Goal: Navigation & Orientation: Find specific page/section

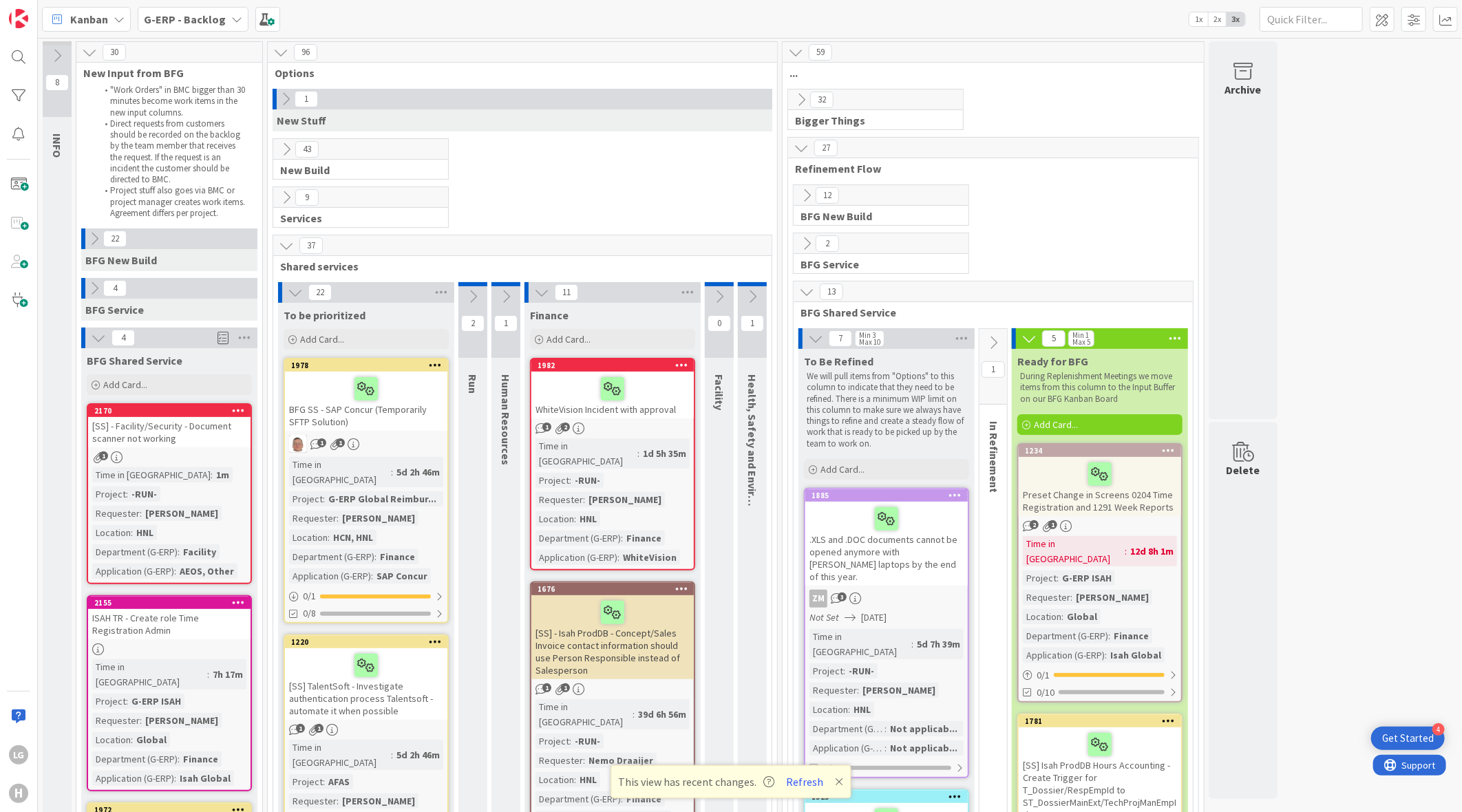
scroll to position [1375, 0]
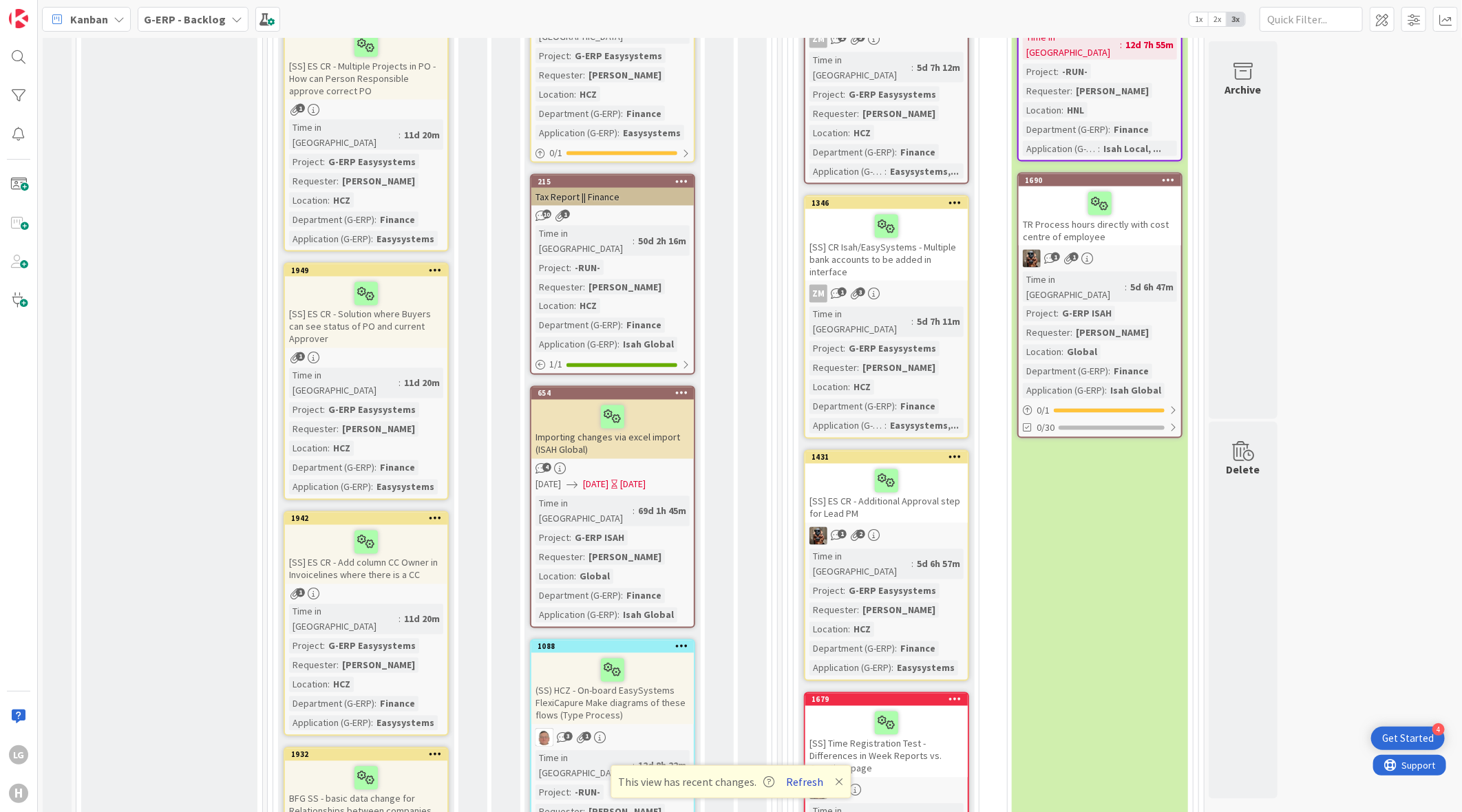
click at [800, 776] on button "Refresh" at bounding box center [805, 781] width 47 height 18
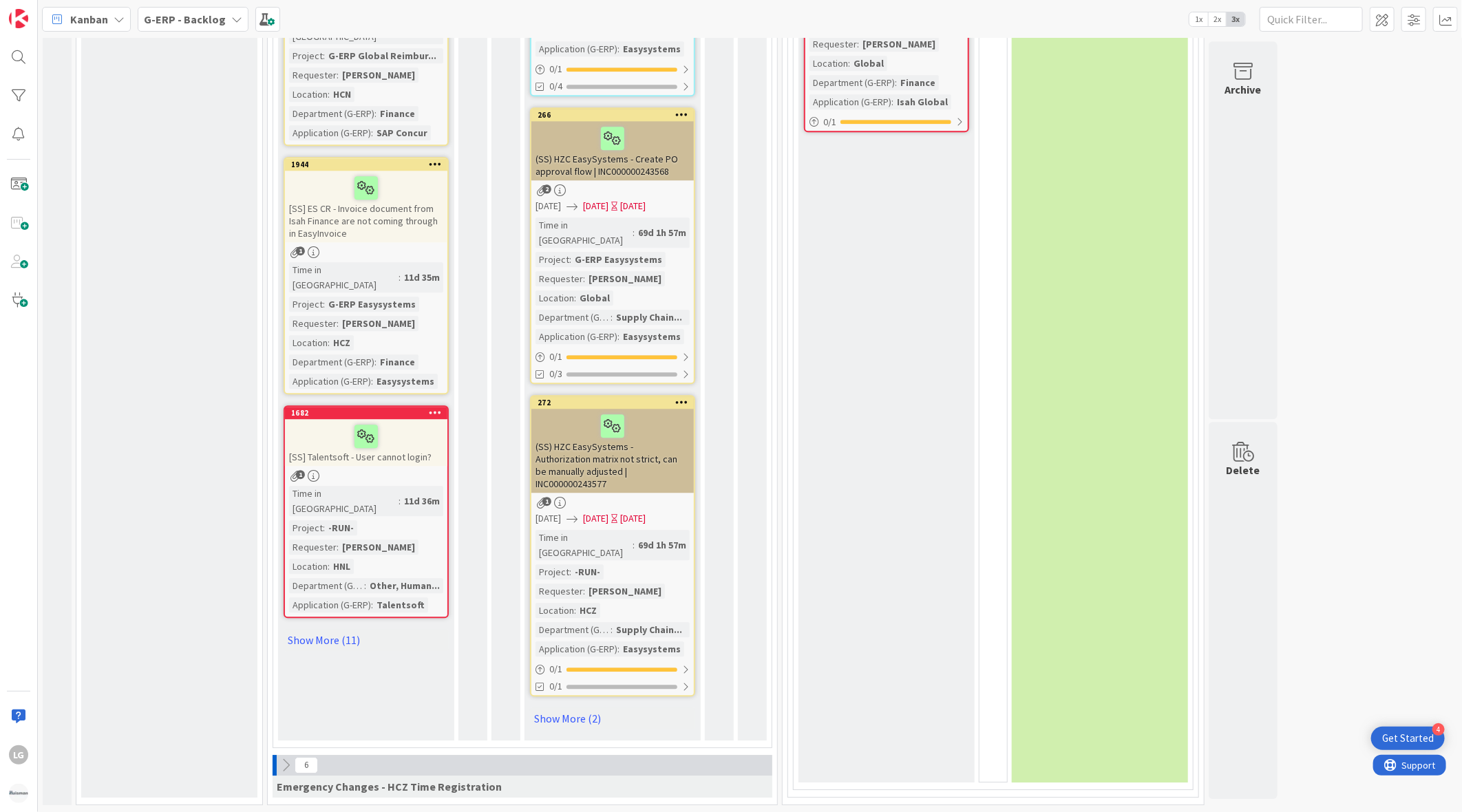
scroll to position [2019, 0]
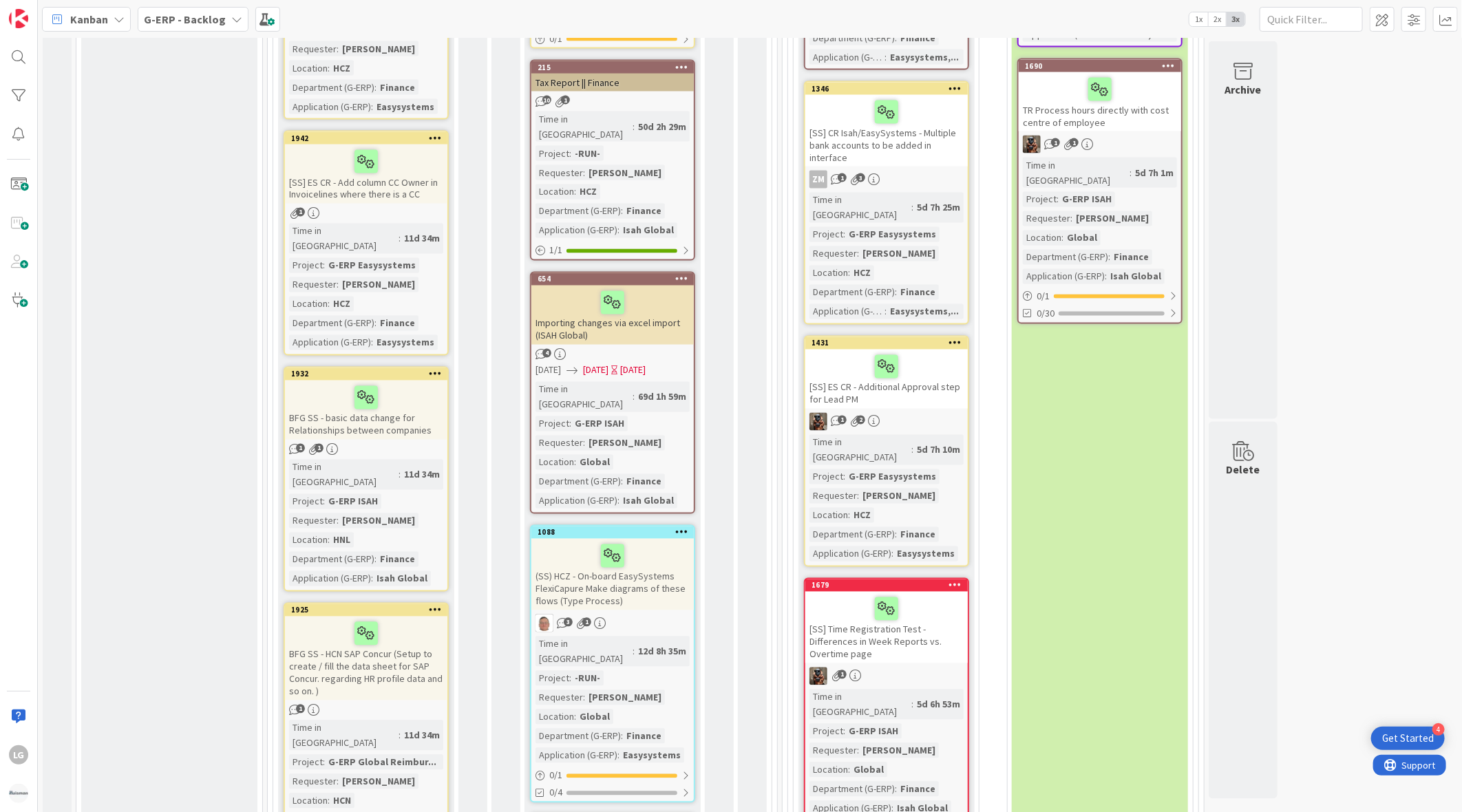
scroll to position [1489, 0]
click at [401, 381] on div "BFG SS - basic data change for Relationships between companies" at bounding box center [366, 410] width 162 height 59
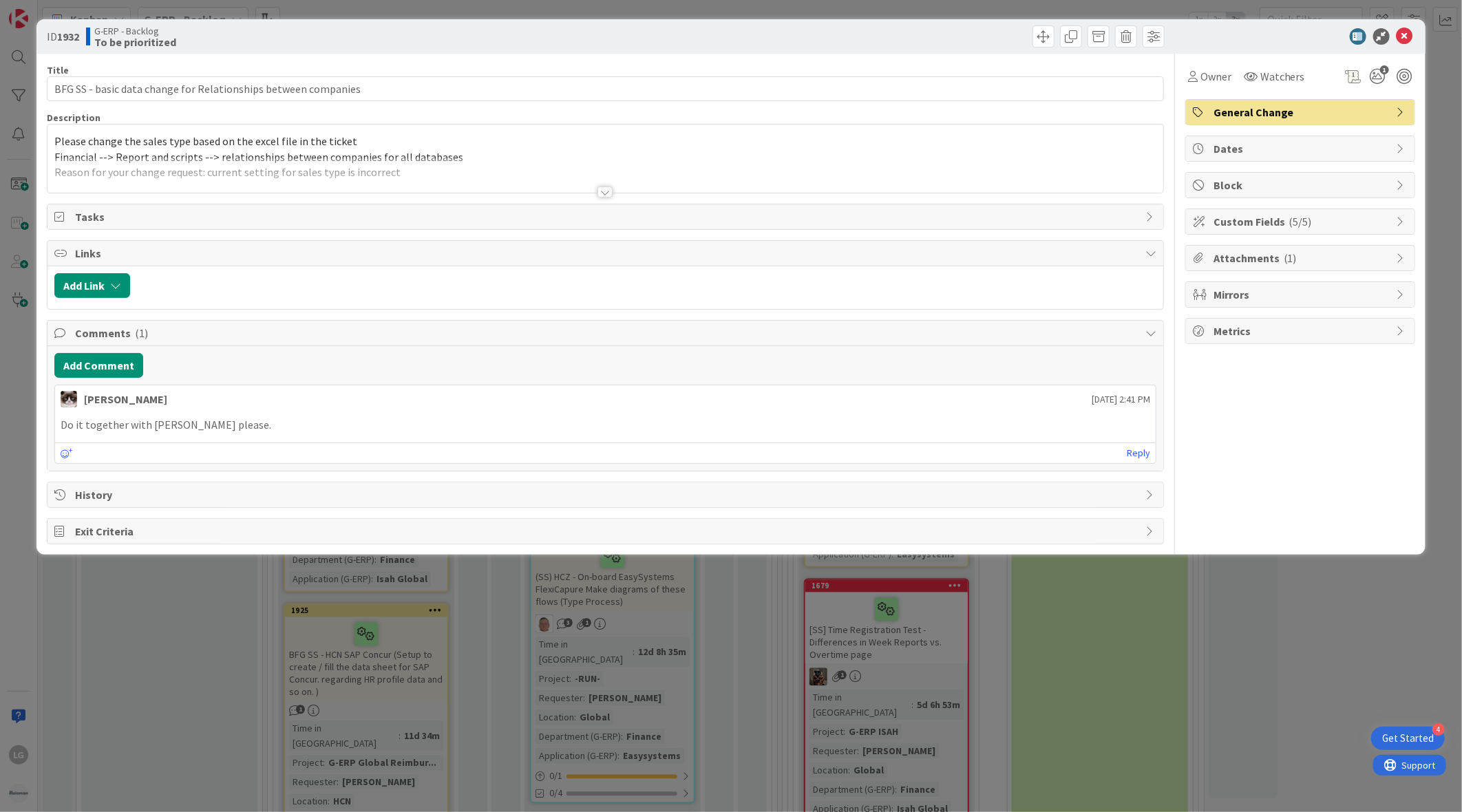
click at [600, 193] on div at bounding box center [605, 192] width 15 height 11
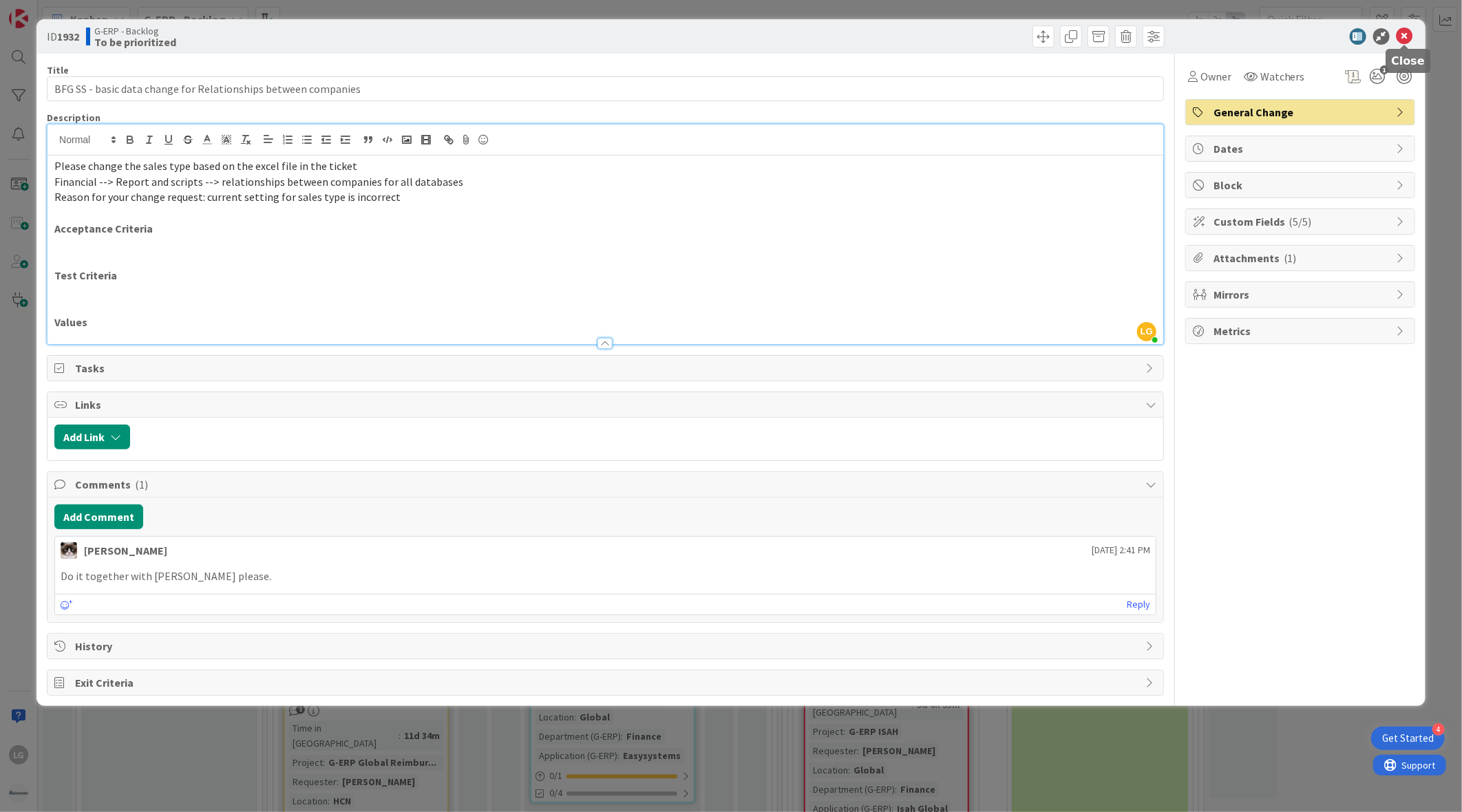
click at [1408, 38] on icon at bounding box center [1405, 37] width 17 height 17
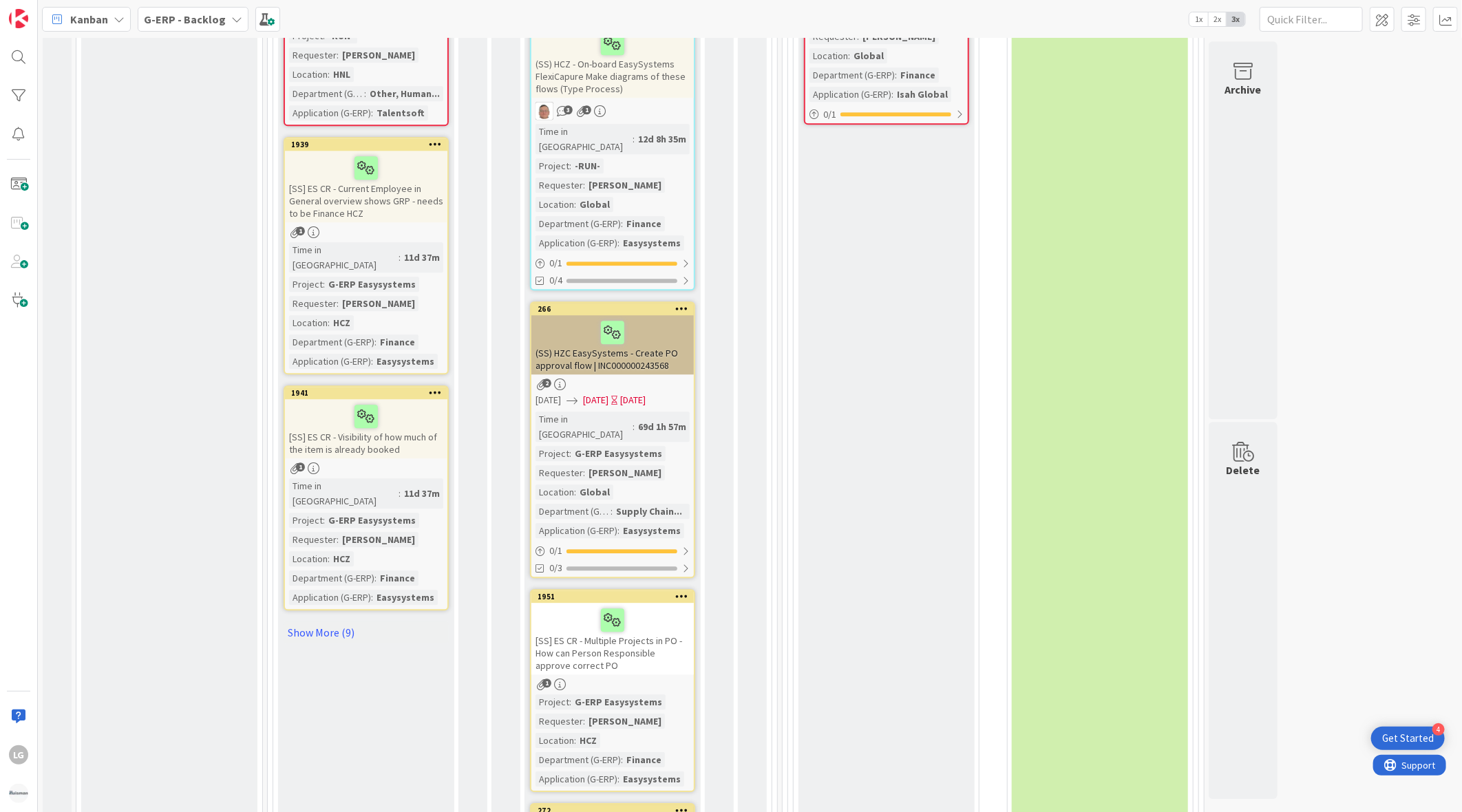
scroll to position [2203, 0]
click at [627, 316] on div "(SS) HZC EasySystems - Create PO approval flow | INC000000243568" at bounding box center [612, 345] width 162 height 59
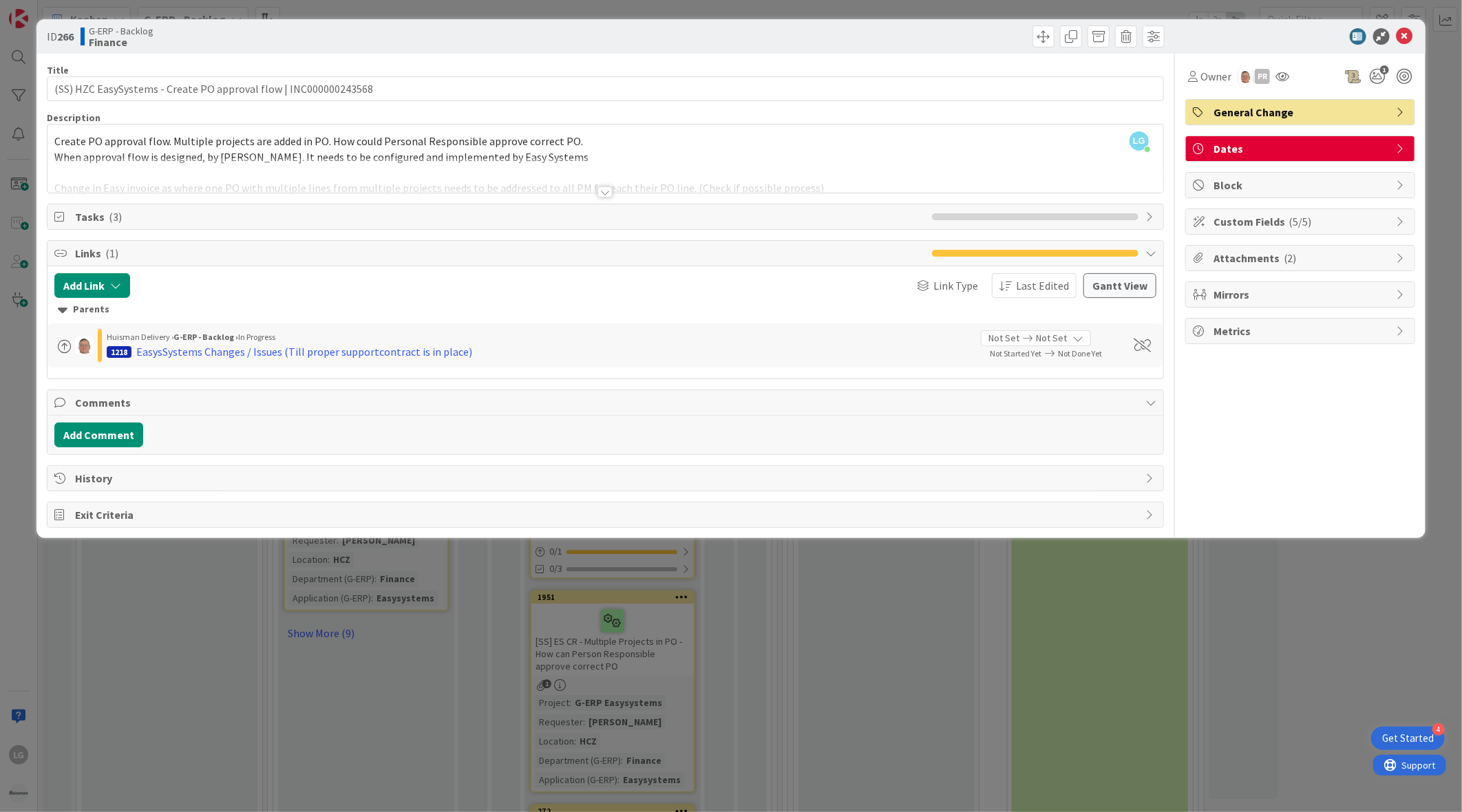
click at [604, 188] on div at bounding box center [605, 192] width 15 height 11
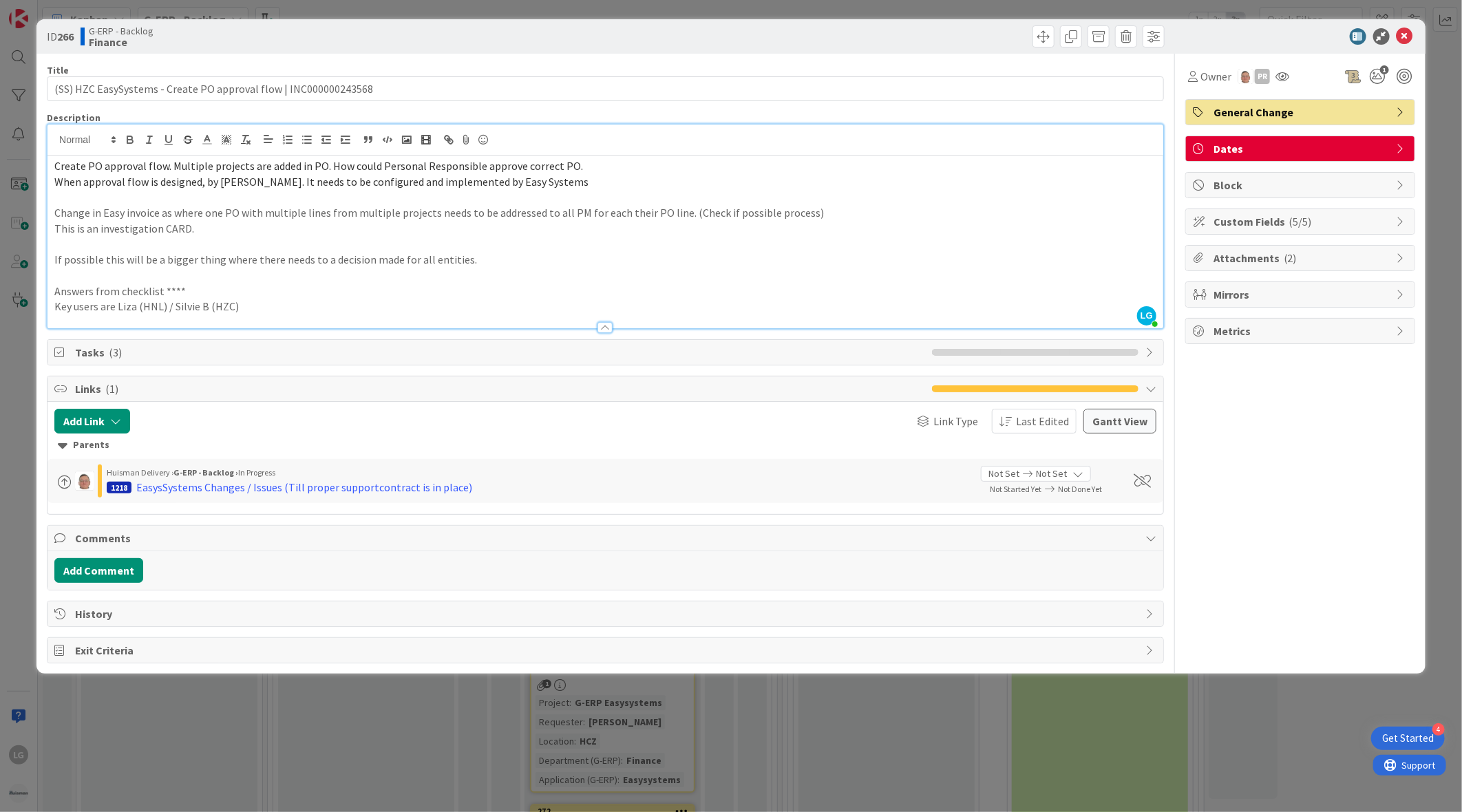
click at [348, 718] on div "ID 266 G-ERP - Backlog Finance Title 64 / 128 (SS) HZC EasySystems - Create PO …" at bounding box center [731, 406] width 1462 height 812
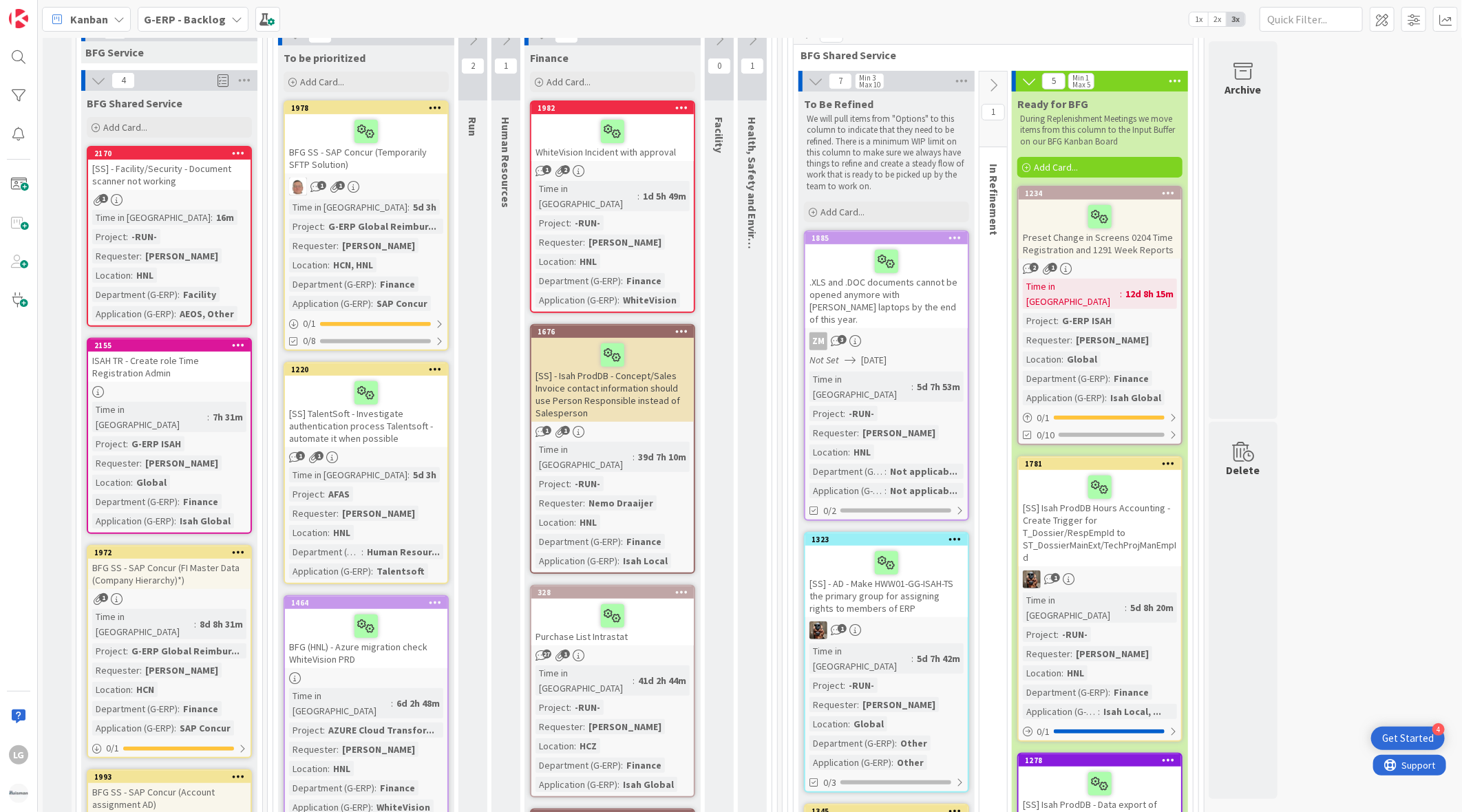
scroll to position [592, 0]
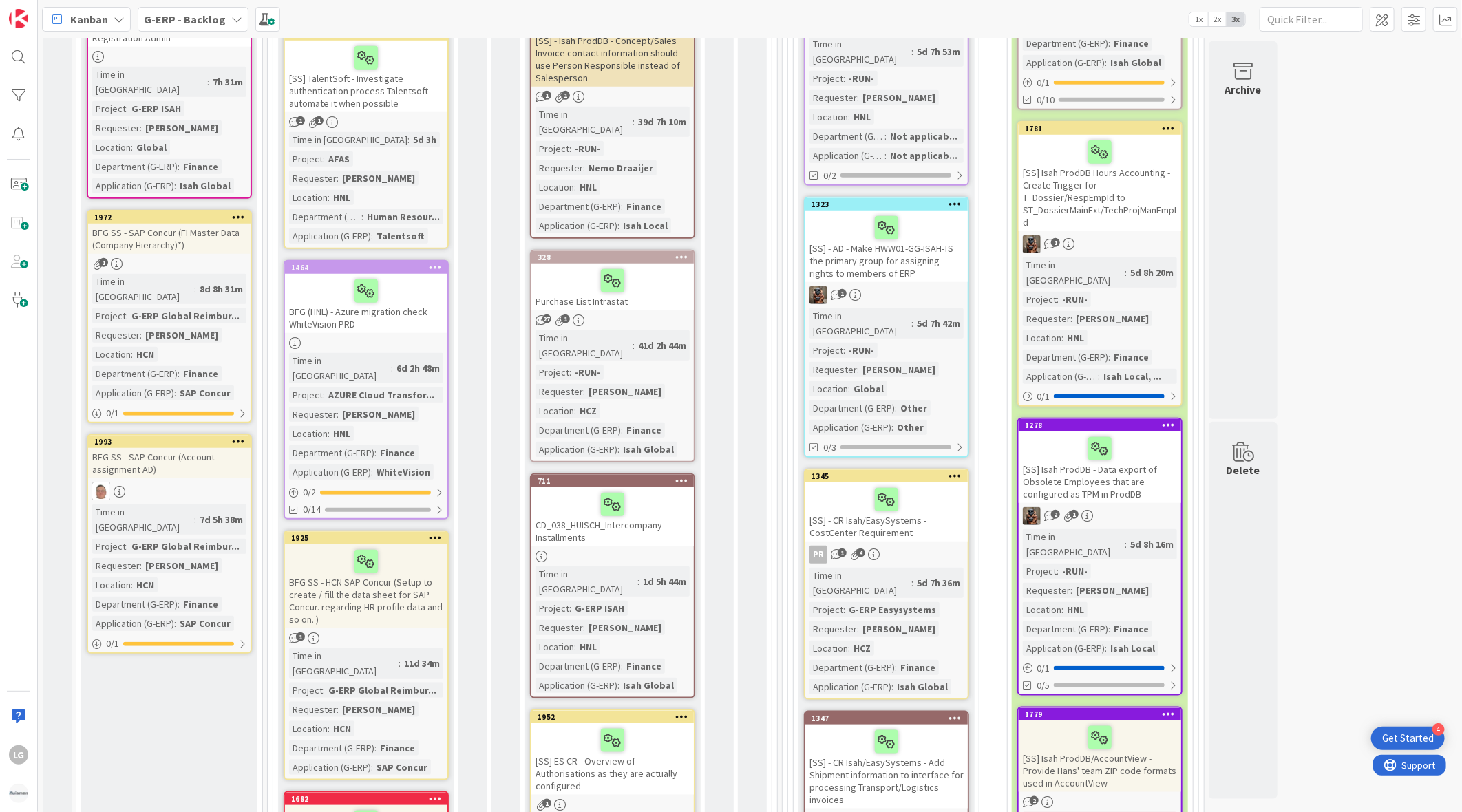
click at [386, 305] on div "BFG (HNL) - Azure migration check WhiteVision PRD" at bounding box center [366, 303] width 162 height 59
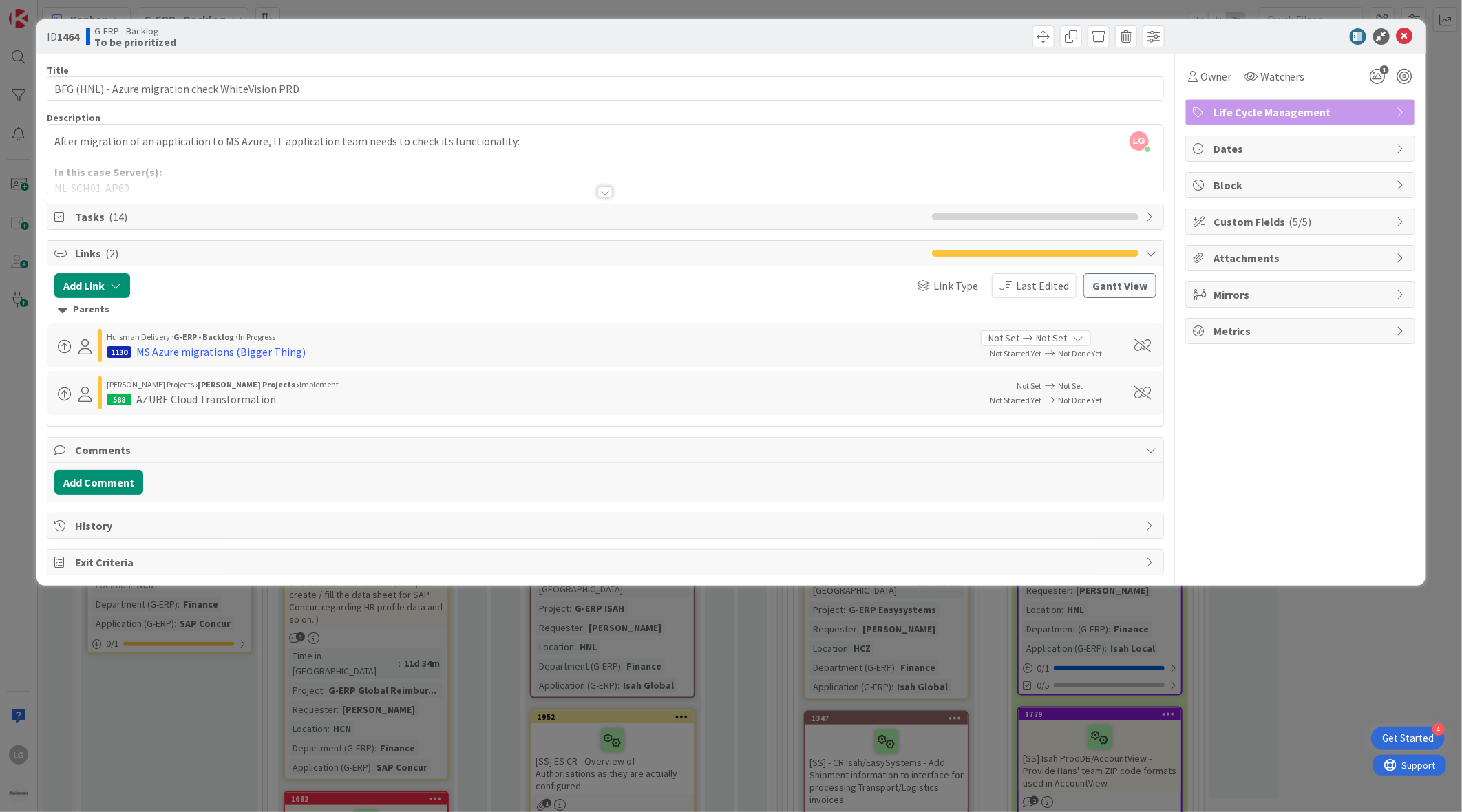
click at [305, 180] on div at bounding box center [605, 175] width 1116 height 35
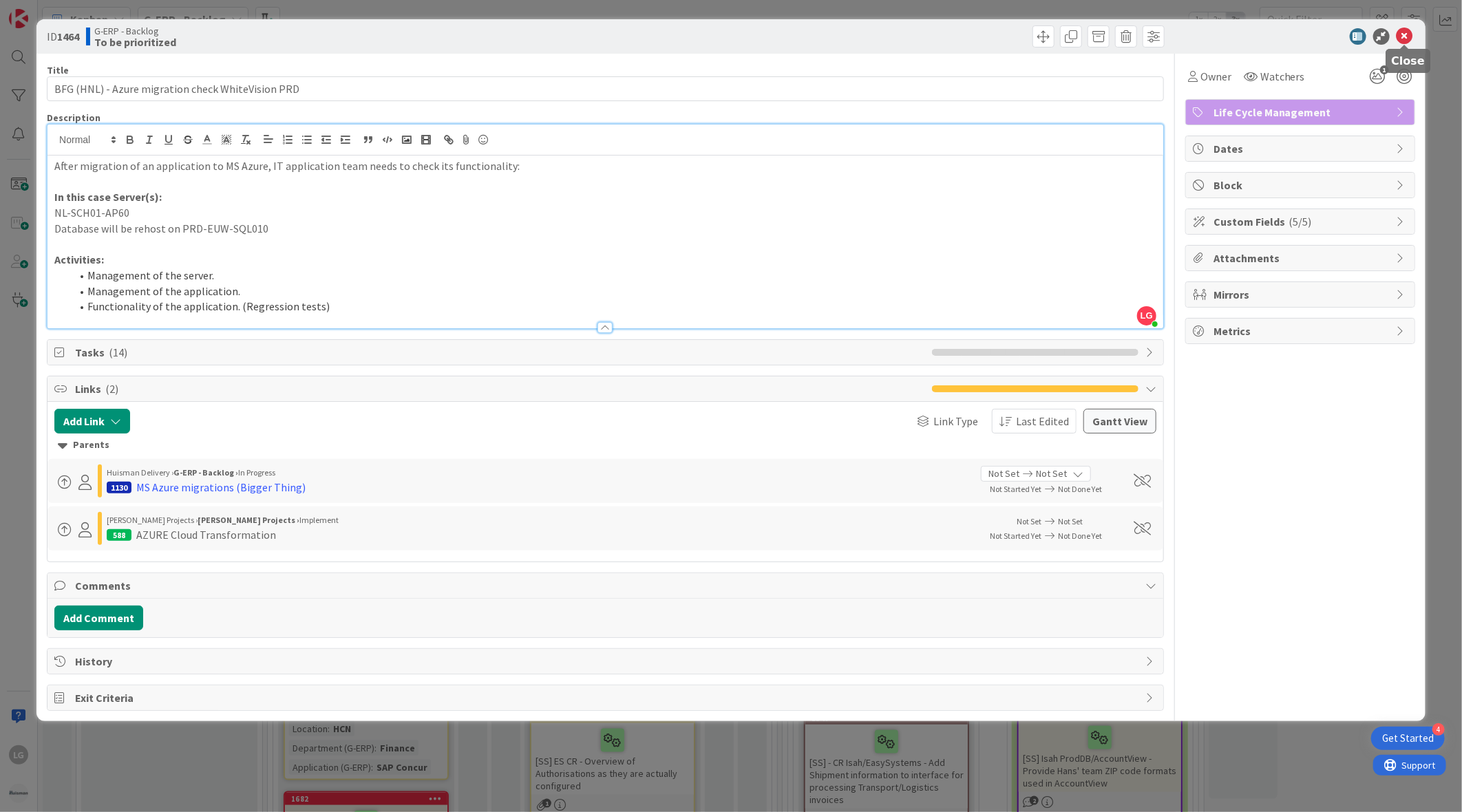
click at [1410, 28] on icon at bounding box center [1405, 37] width 17 height 17
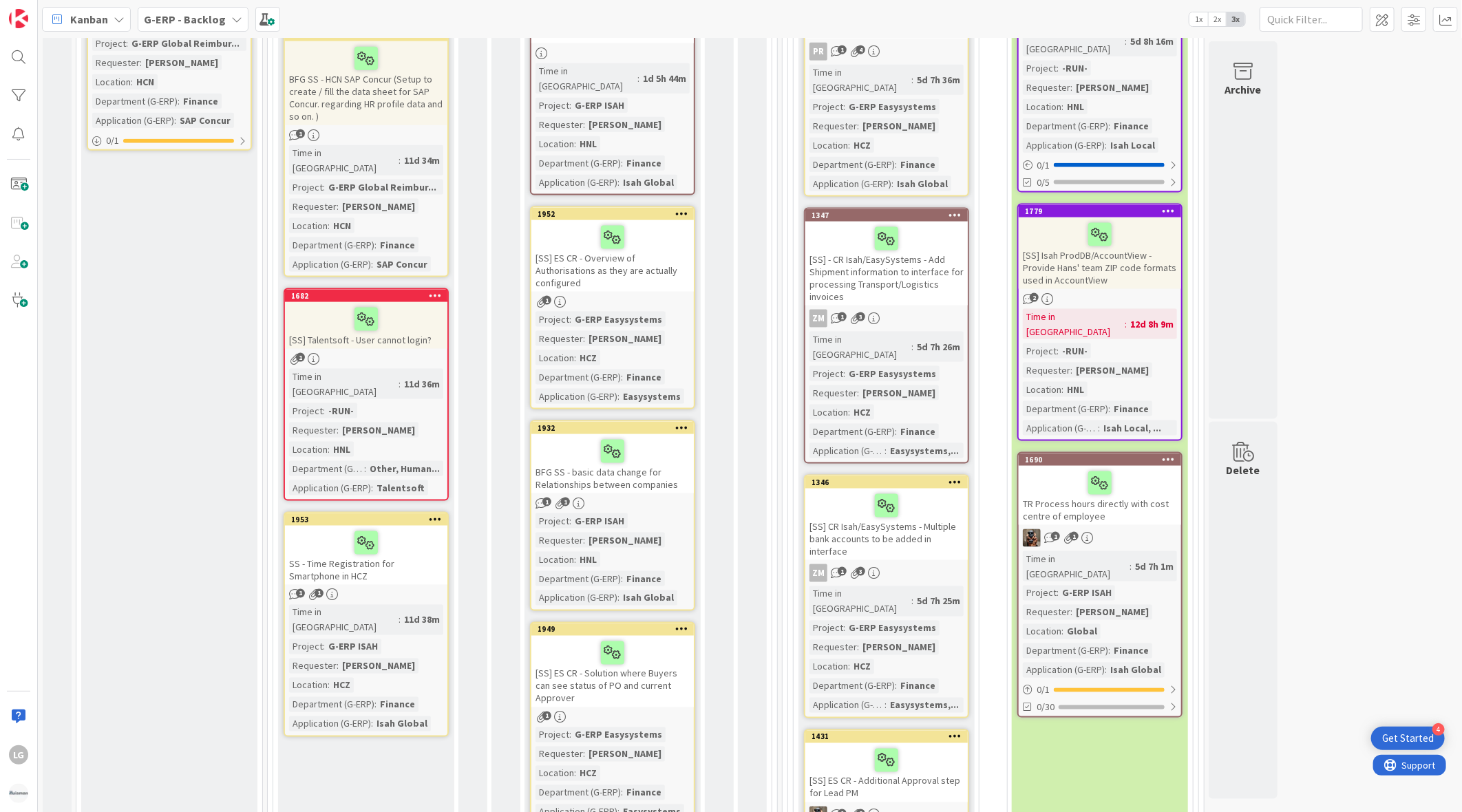
scroll to position [1103, 0]
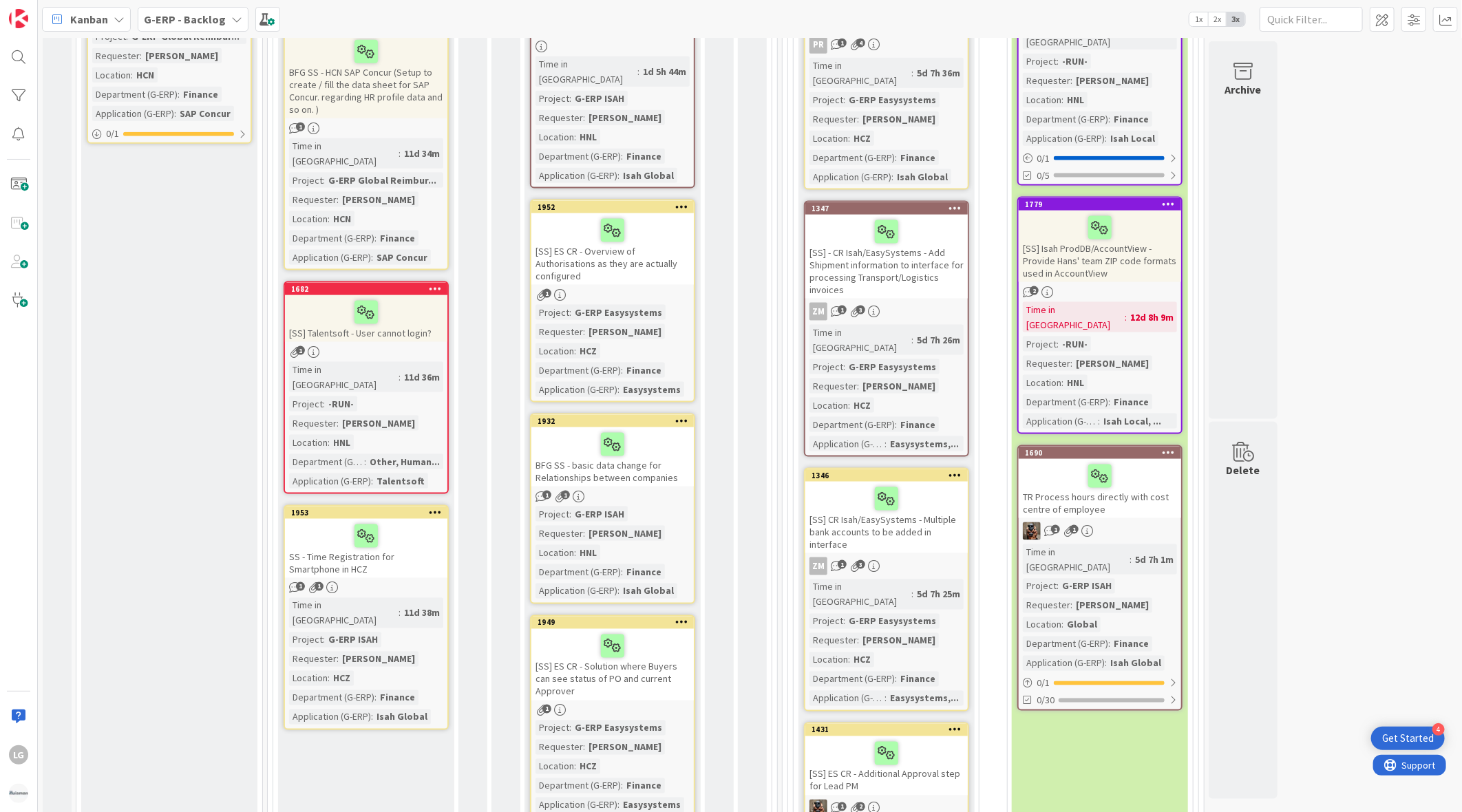
click at [403, 519] on div "SS - Time Registration for Smartphone in HCZ" at bounding box center [366, 548] width 162 height 59
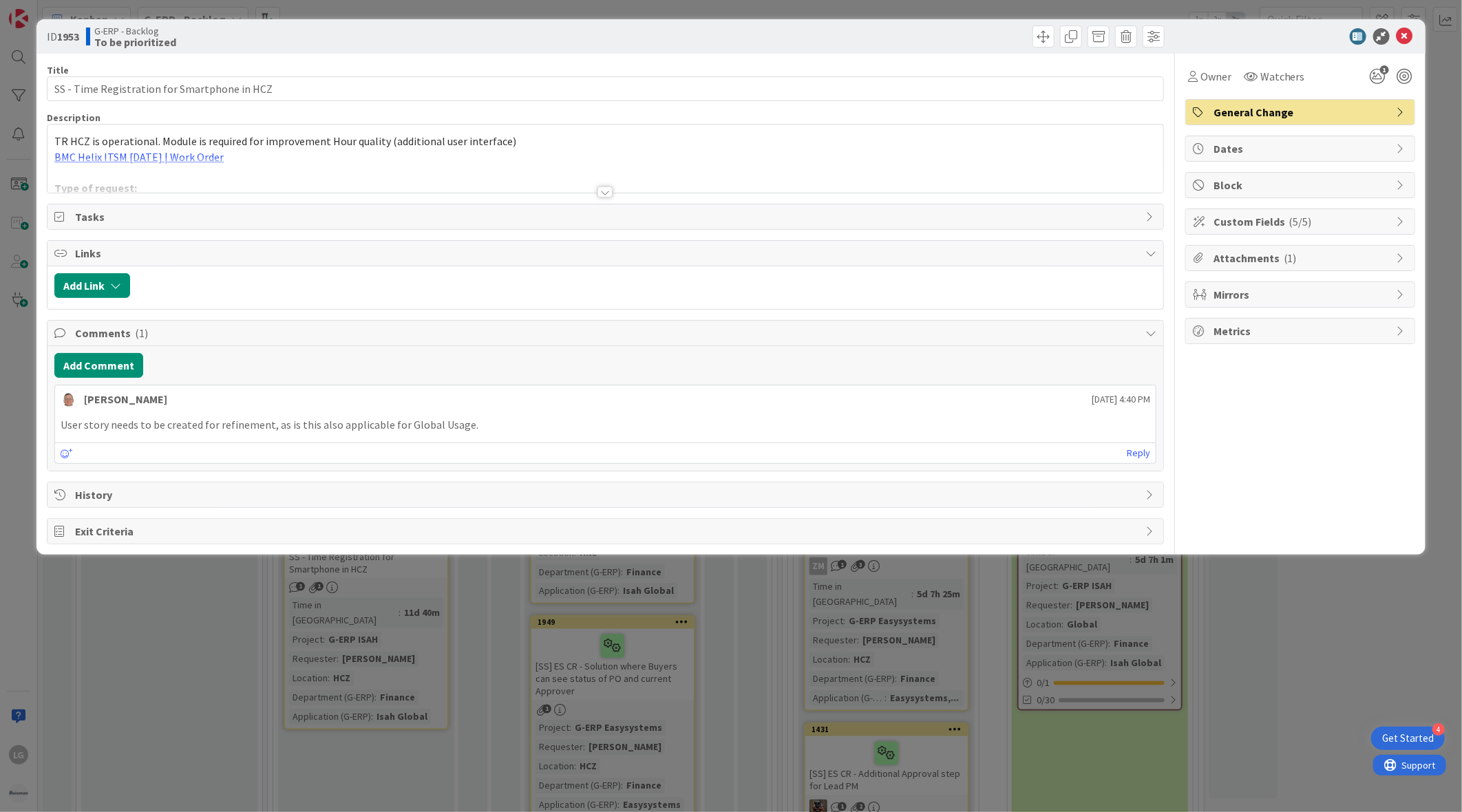
click at [612, 188] on div at bounding box center [605, 192] width 15 height 11
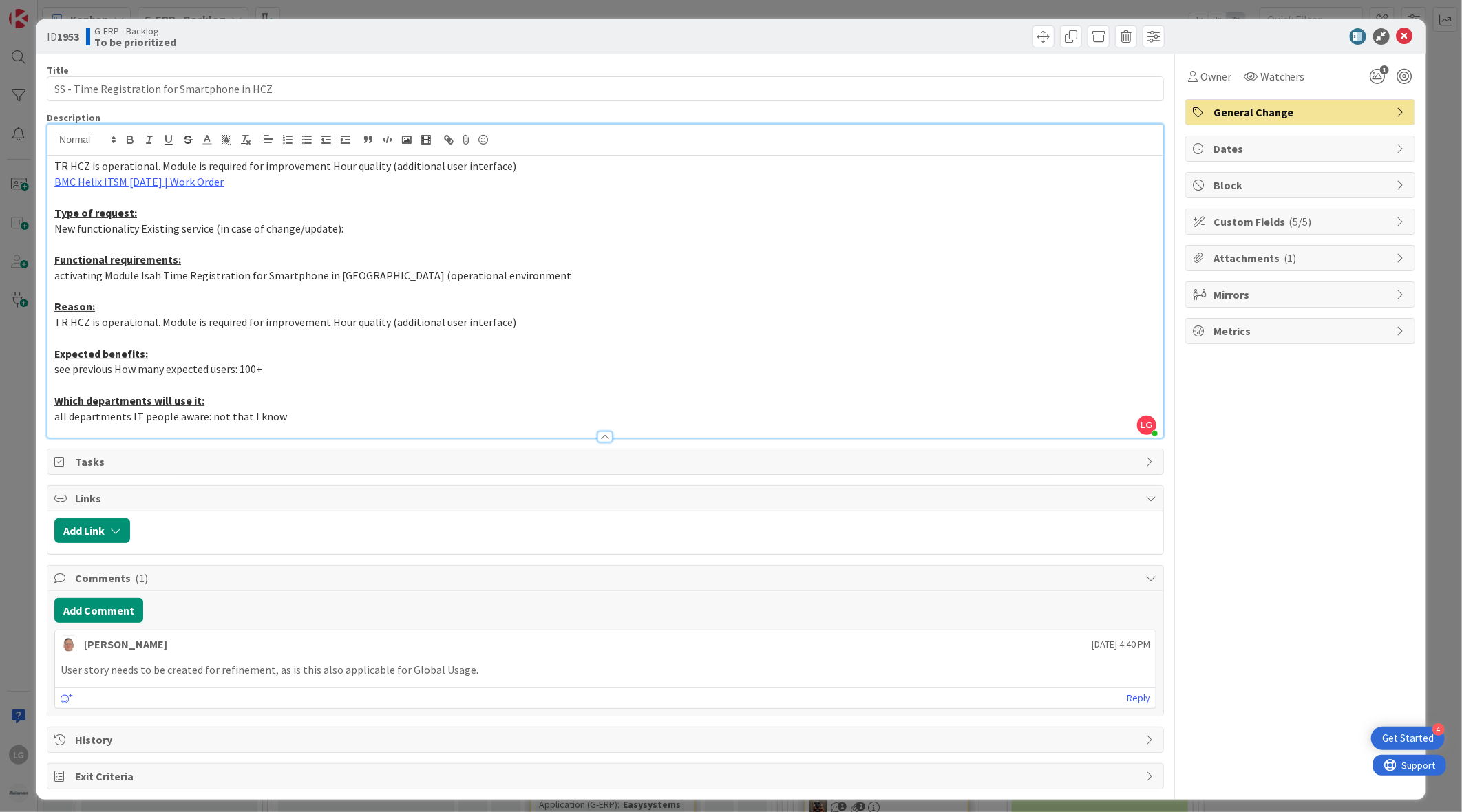
scroll to position [8, 0]
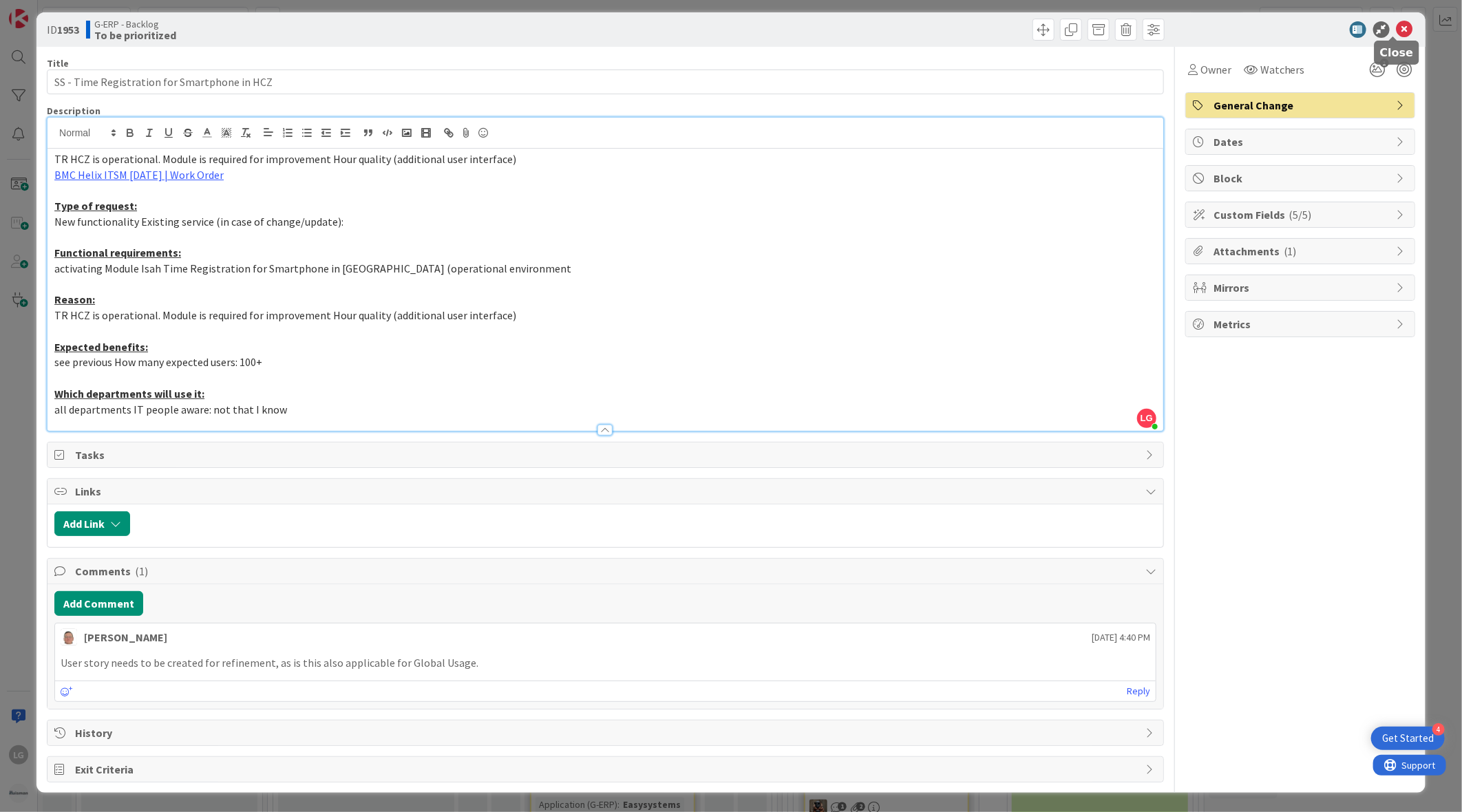
click at [1397, 25] on icon at bounding box center [1405, 30] width 17 height 17
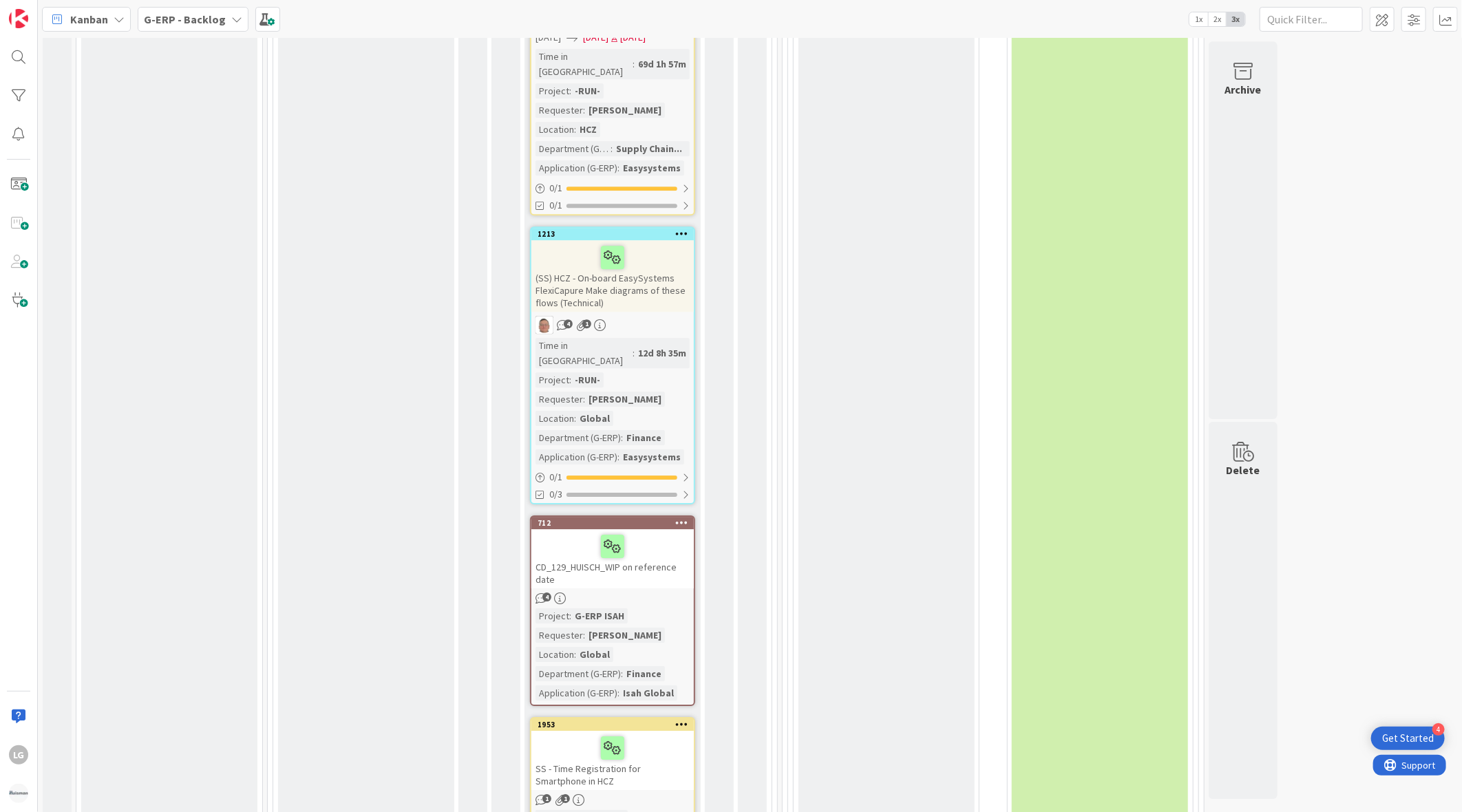
scroll to position [5797, 0]
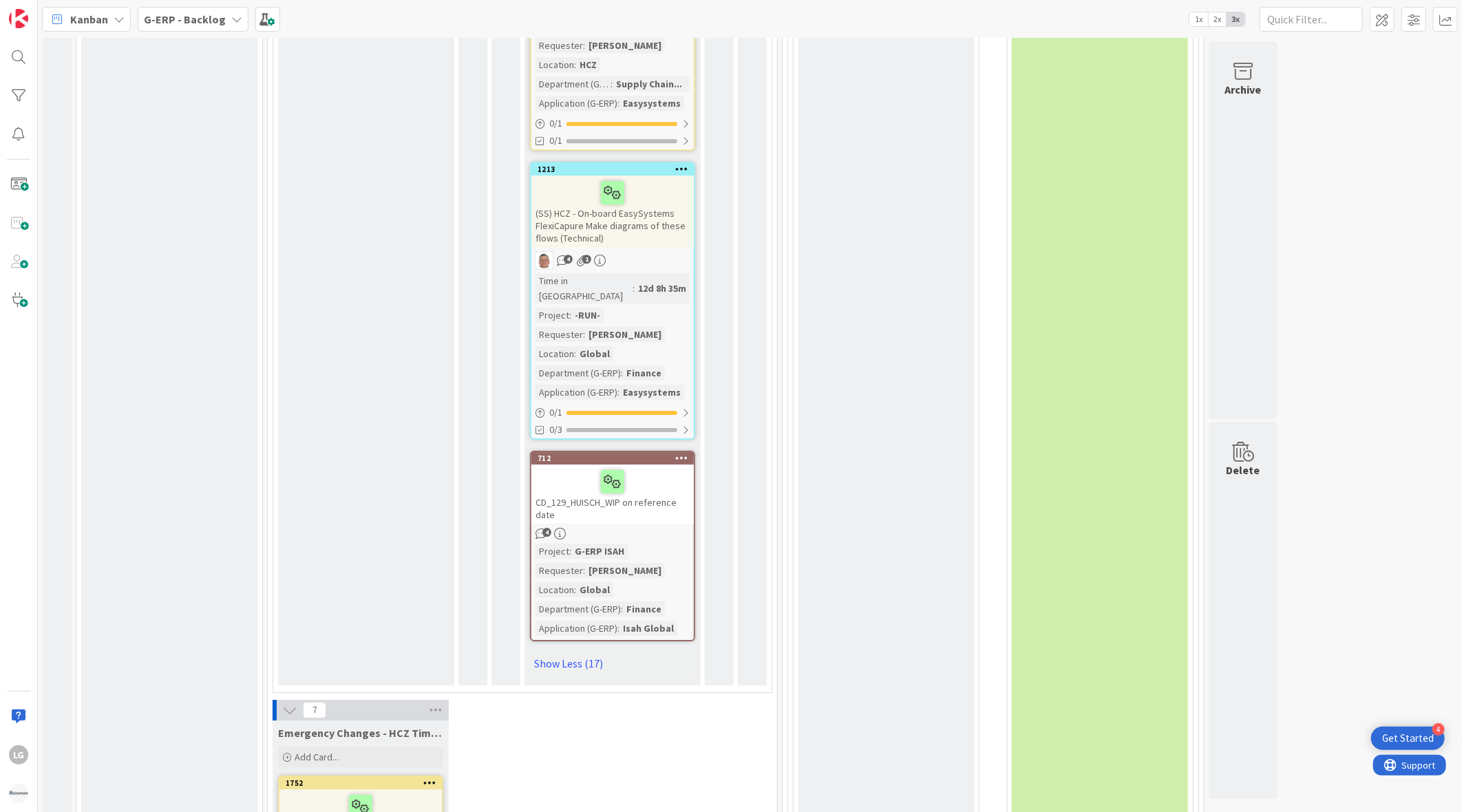
scroll to position [5878, 0]
click at [282, 705] on icon at bounding box center [290, 713] width 15 height 15
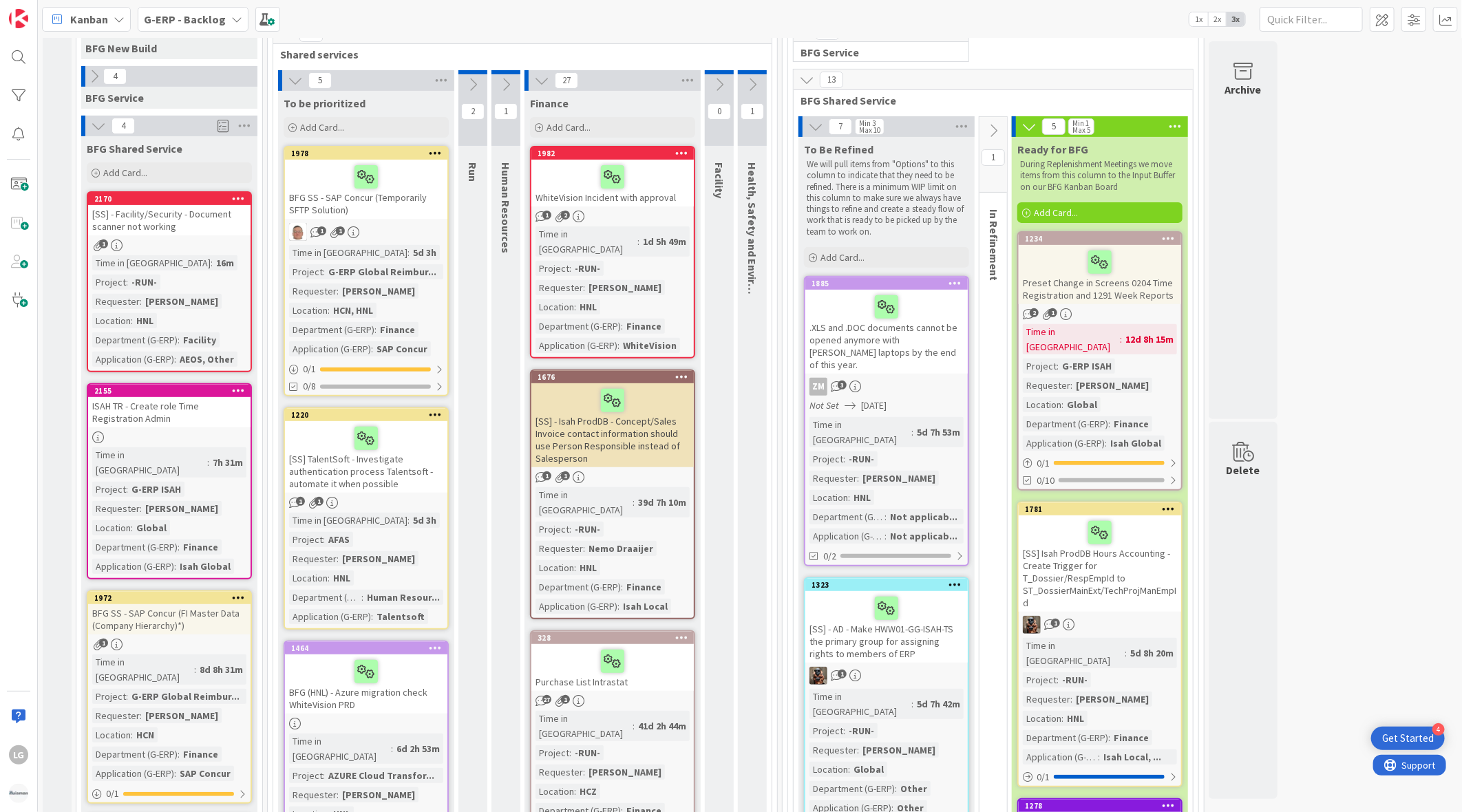
scroll to position [0, 0]
